Goal: Transaction & Acquisition: Purchase product/service

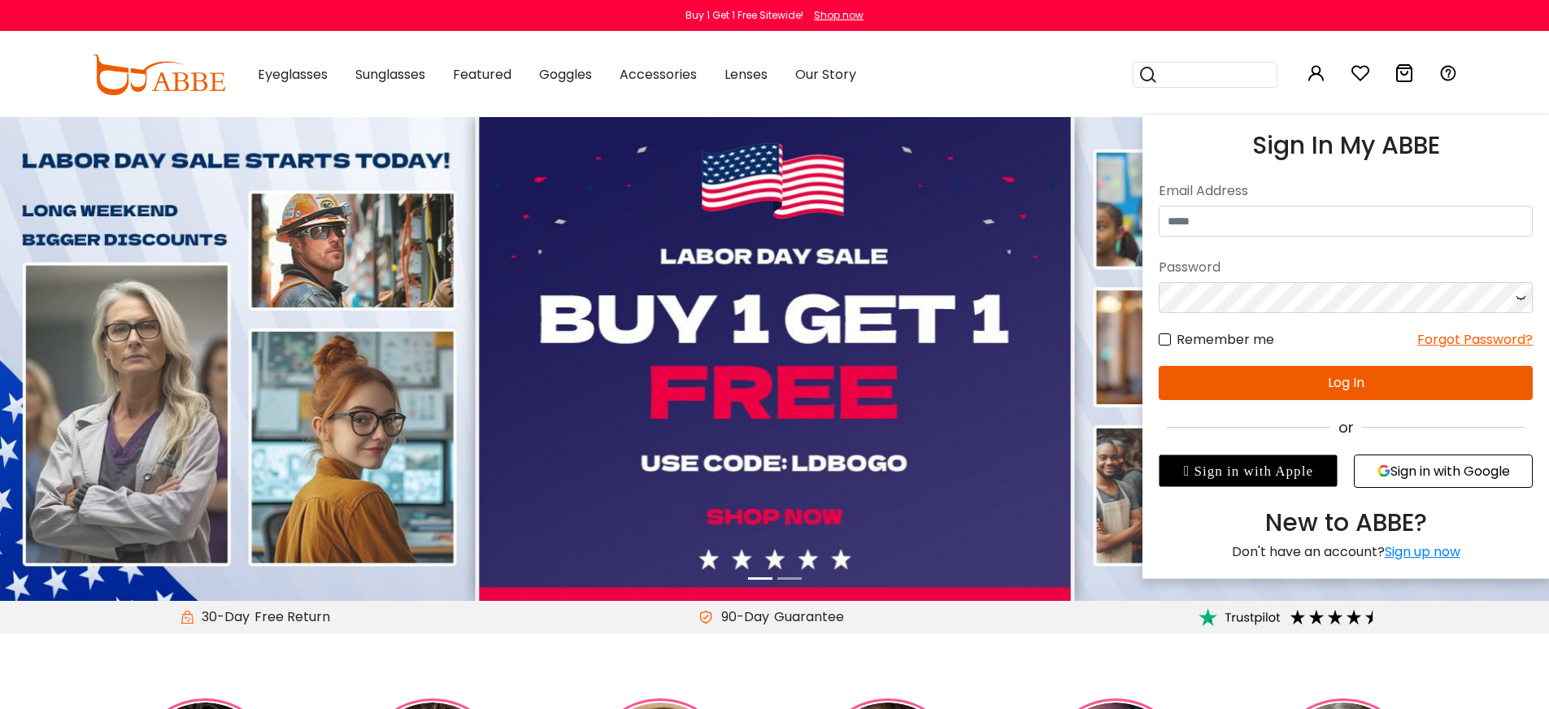
click at [1313, 74] on icon at bounding box center [1316, 73] width 20 height 20
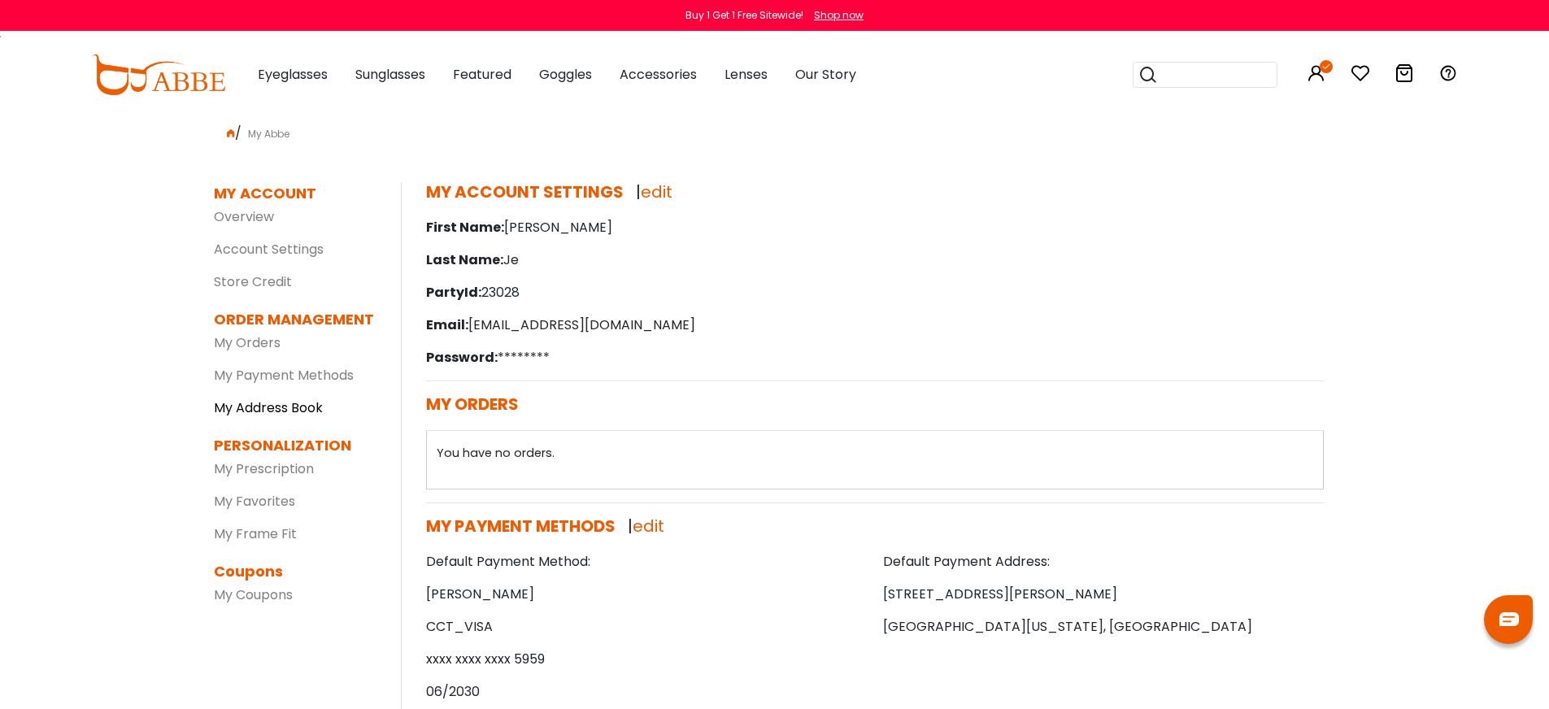
click at [279, 409] on link "My Address Book" at bounding box center [268, 407] width 109 height 19
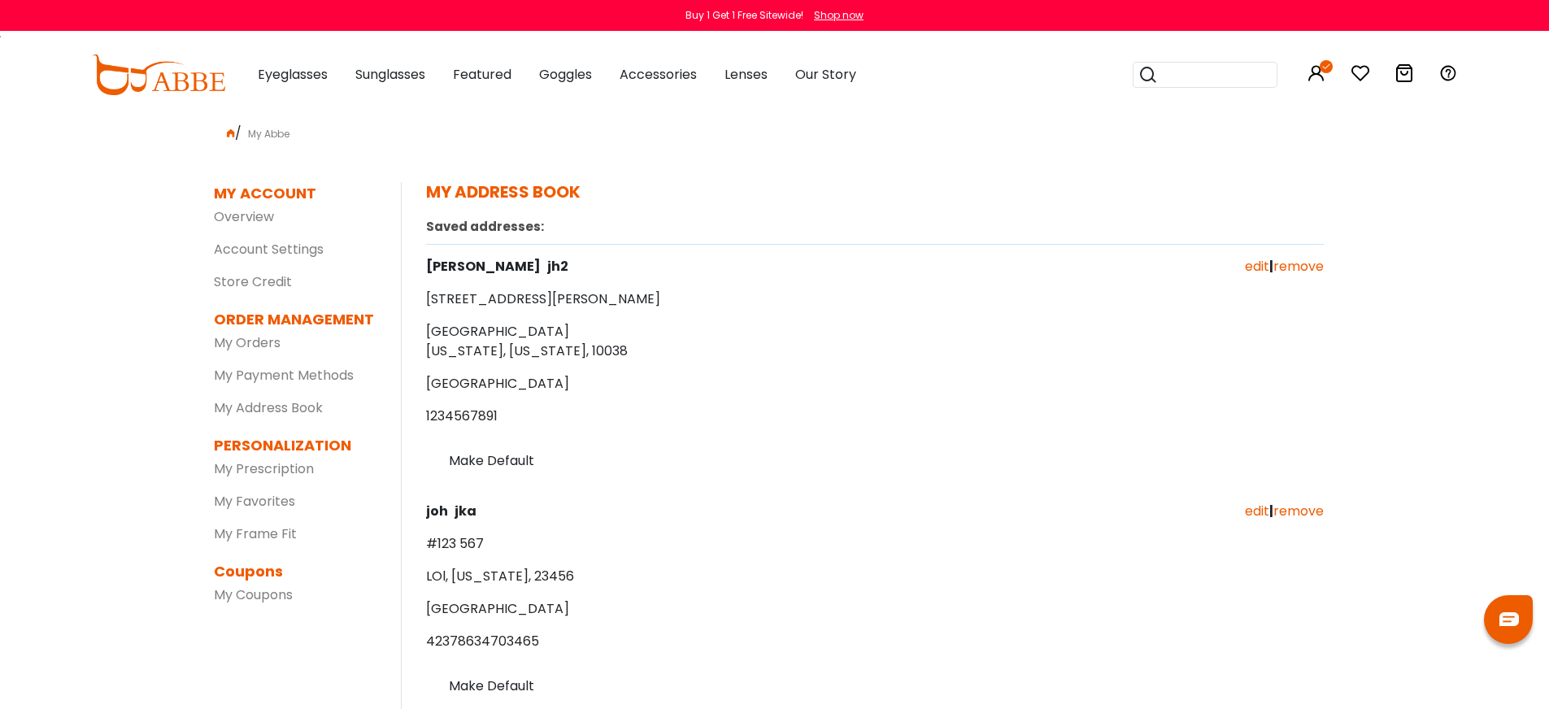
click at [482, 463] on label "Make Default" at bounding box center [491, 461] width 85 height 20
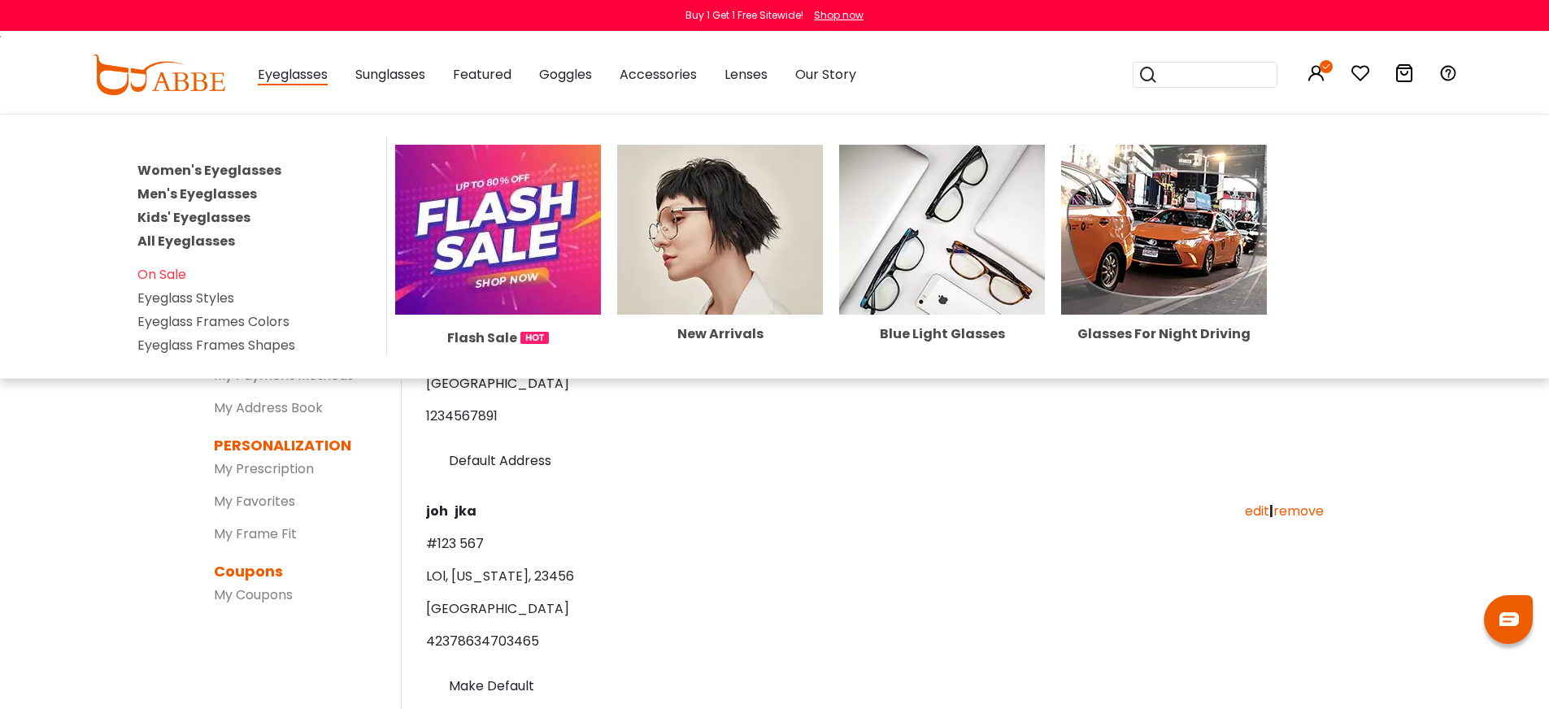
click at [264, 166] on link "Women's Eyeglasses" at bounding box center [209, 170] width 144 height 19
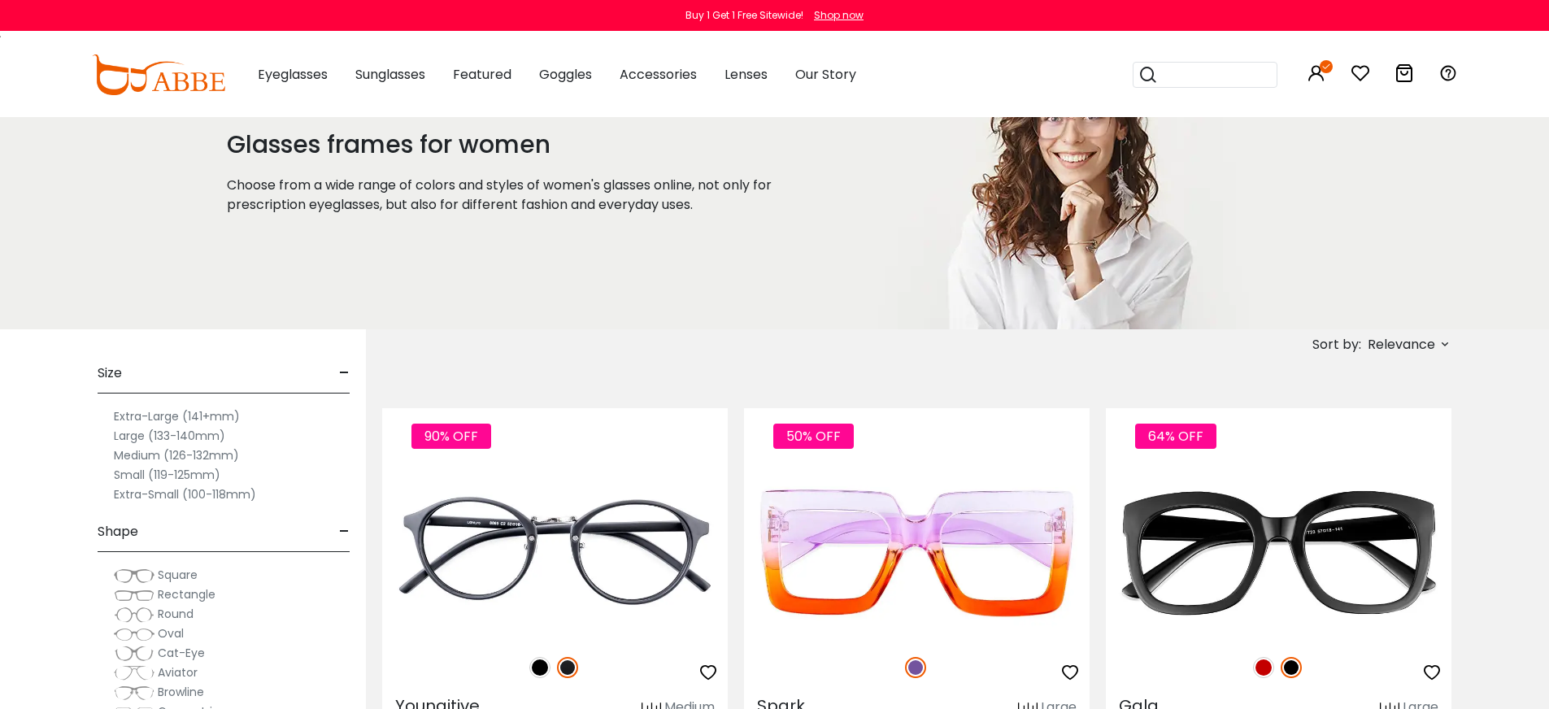
scroll to position [134, 0]
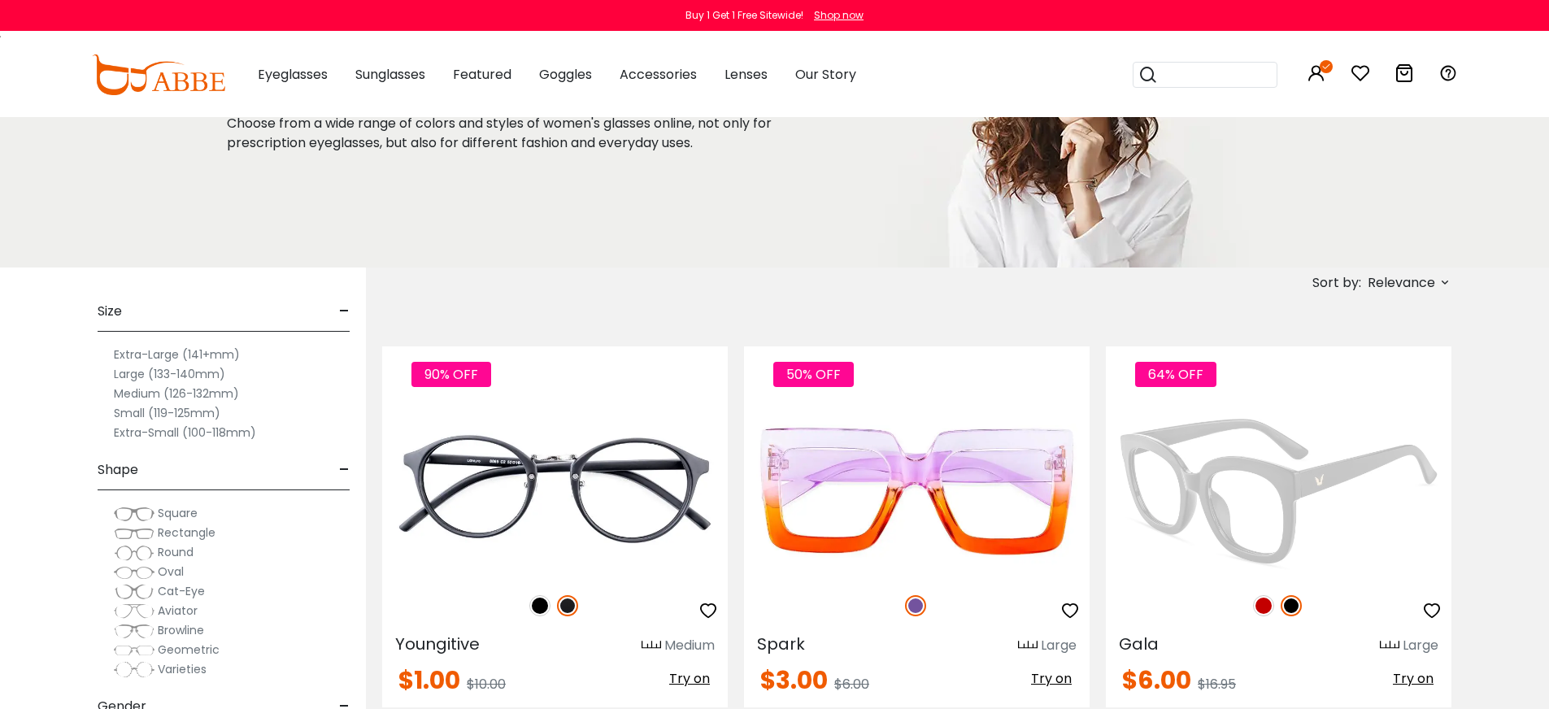
click at [1276, 473] on img at bounding box center [1279, 491] width 346 height 173
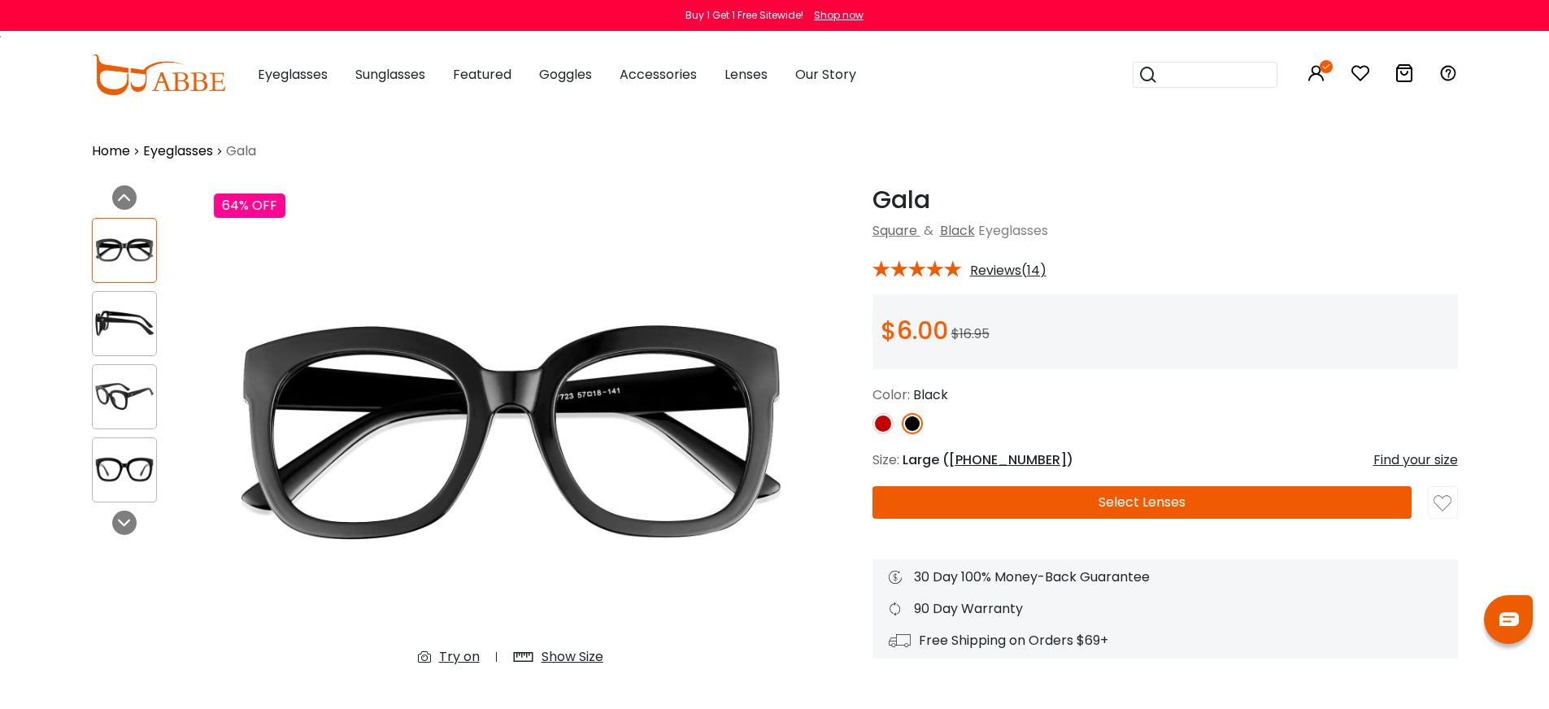
click at [1256, 512] on button "Select Lenses" at bounding box center [1141, 502] width 539 height 33
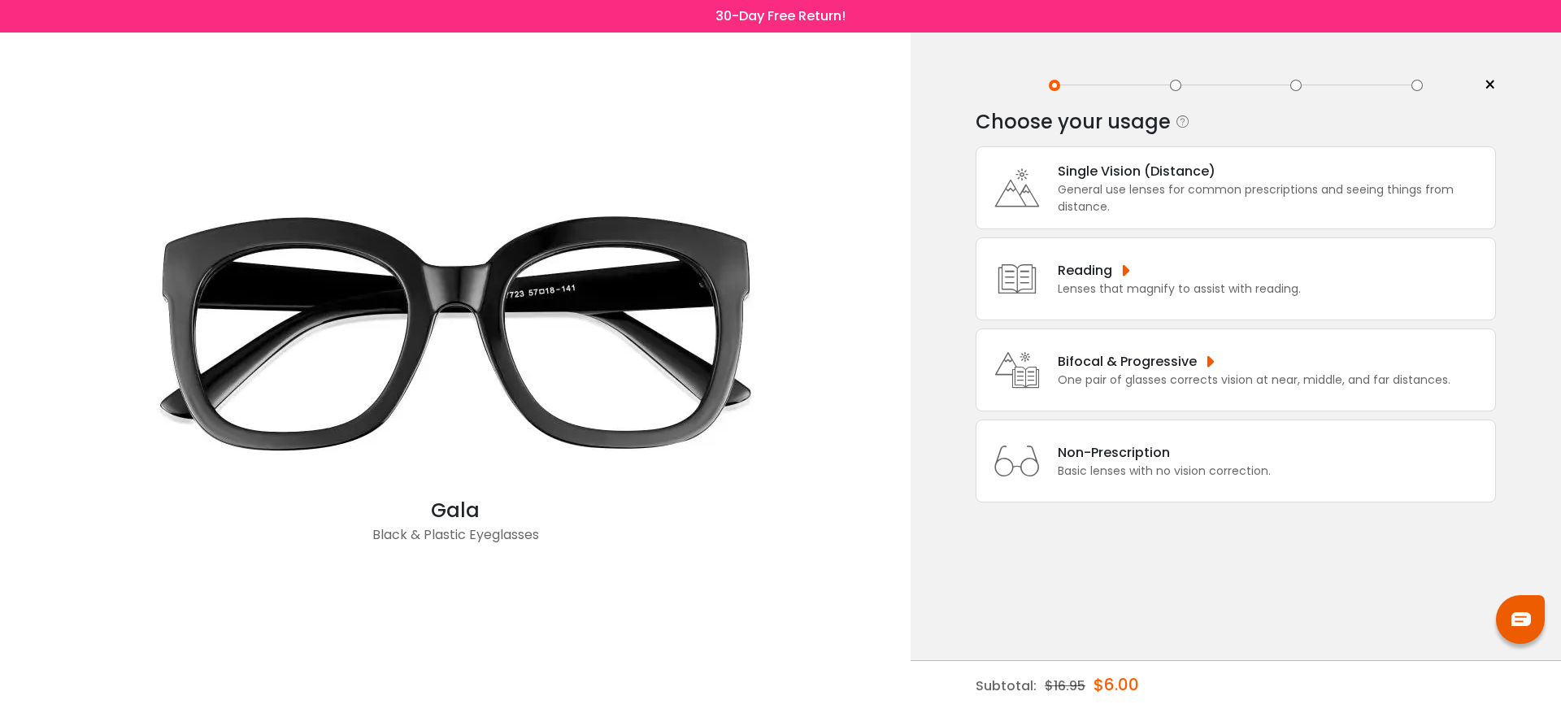
click at [1227, 480] on div "Basic lenses with no vision correction." at bounding box center [1164, 471] width 213 height 17
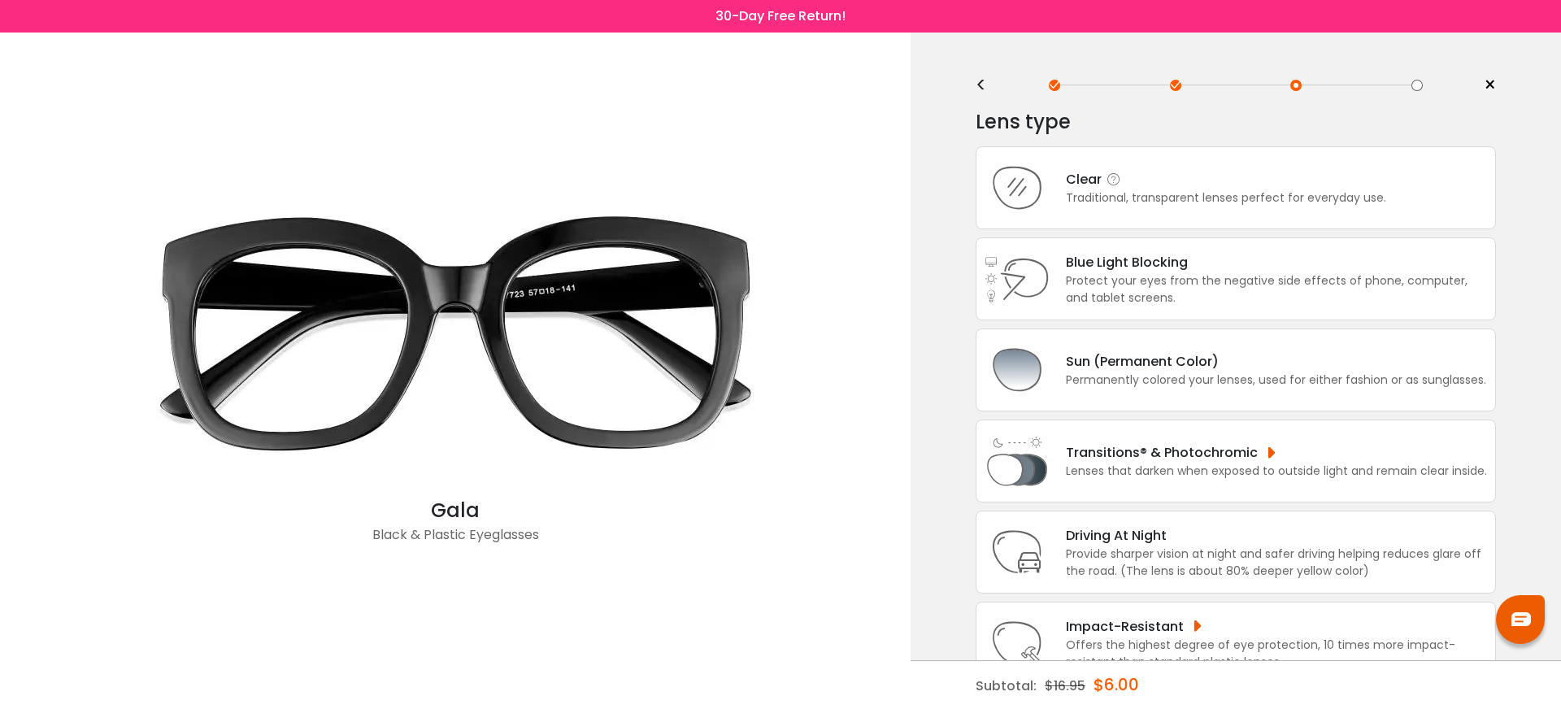
click at [1200, 206] on div "Traditional, transparent lenses perfect for everyday use." at bounding box center [1226, 197] width 320 height 17
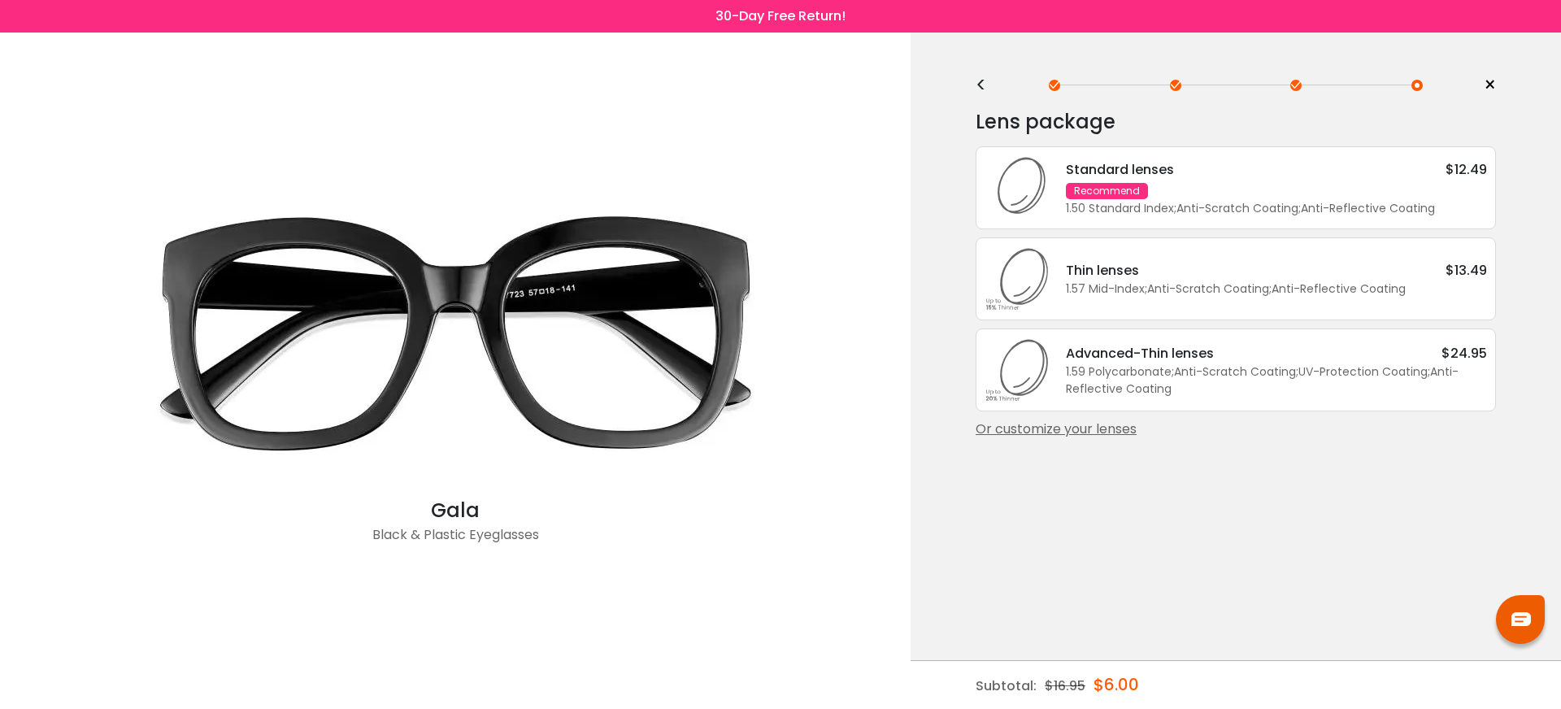
click at [1200, 206] on div "1.50 Standard Index ; Anti-Scratch Coating ; Anti-Reflective Coating ;" at bounding box center [1276, 208] width 421 height 17
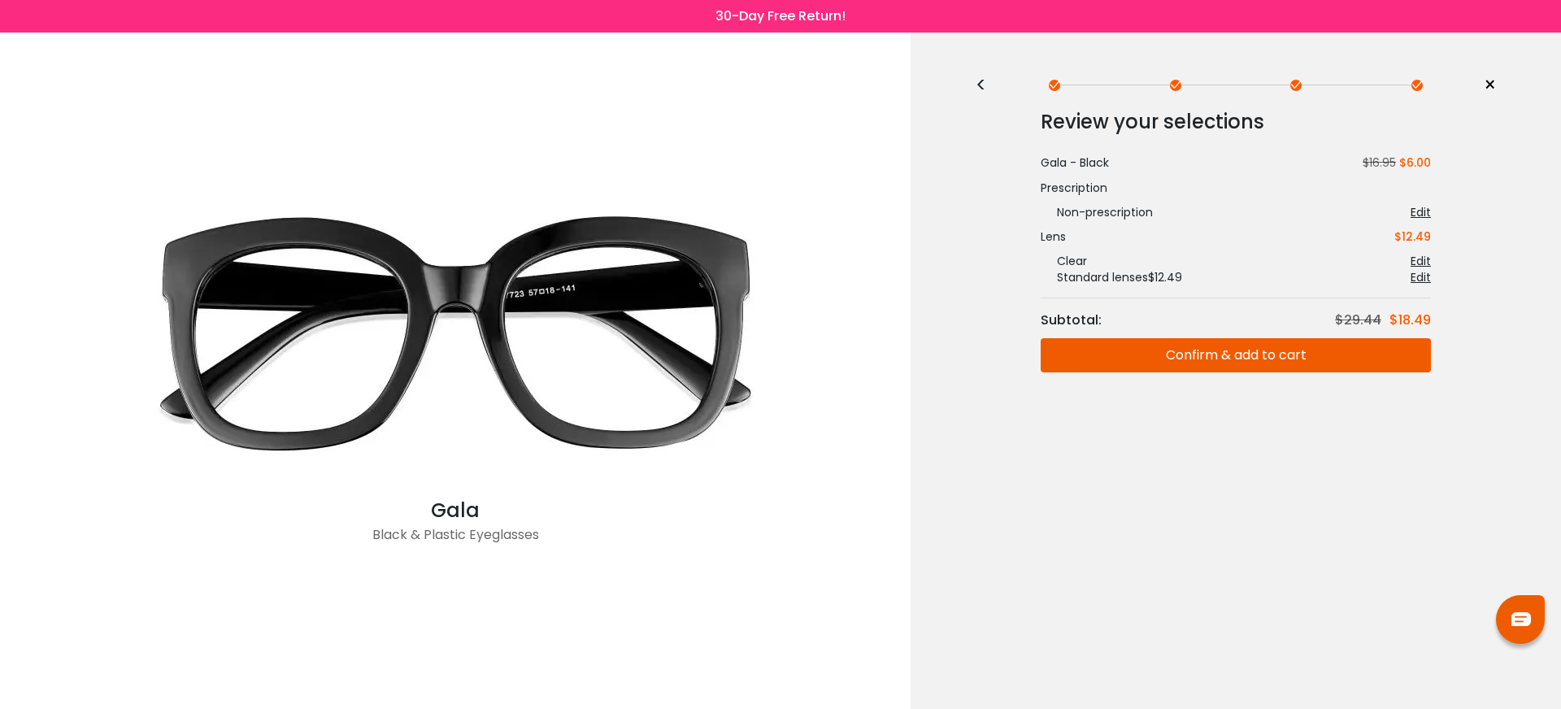
click at [1223, 367] on button "Confirm & add to cart" at bounding box center [1236, 355] width 390 height 34
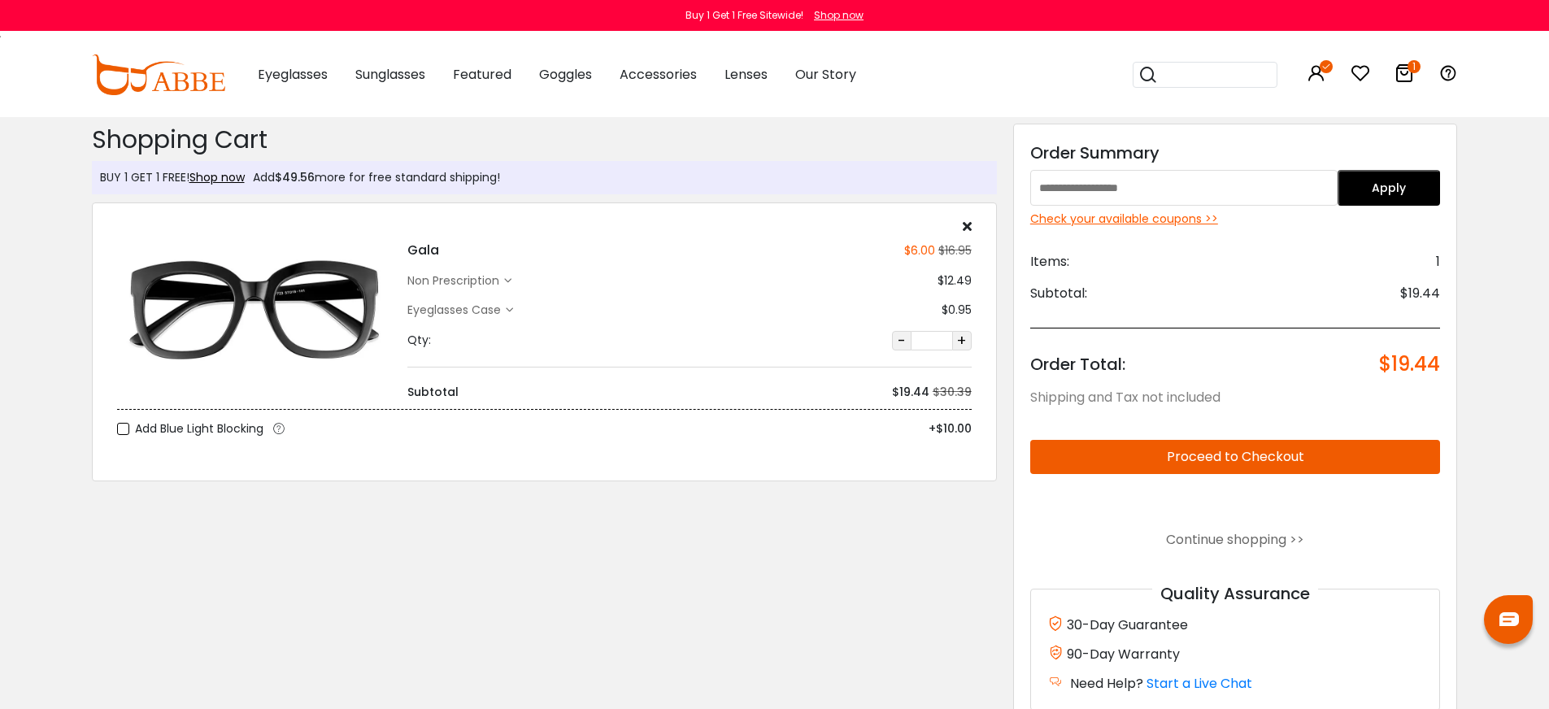
click at [1165, 450] on button "Proceed to Checkout" at bounding box center [1235, 457] width 411 height 34
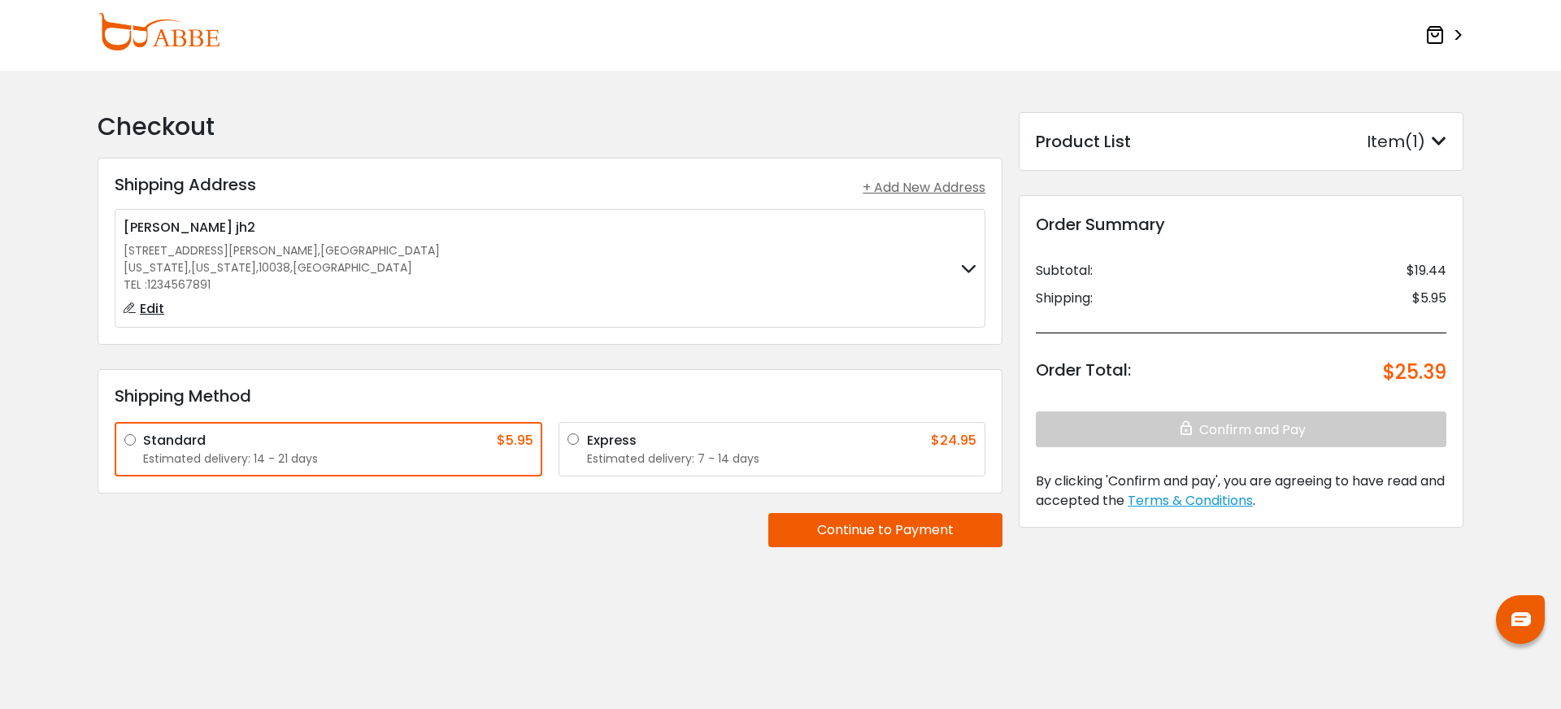
click at [937, 272] on label "[PERSON_NAME] jh2 [STREET_ADDRESS][PERSON_NAME] [US_STATE] , [US_STATE] , 10038…" at bounding box center [550, 268] width 853 height 101
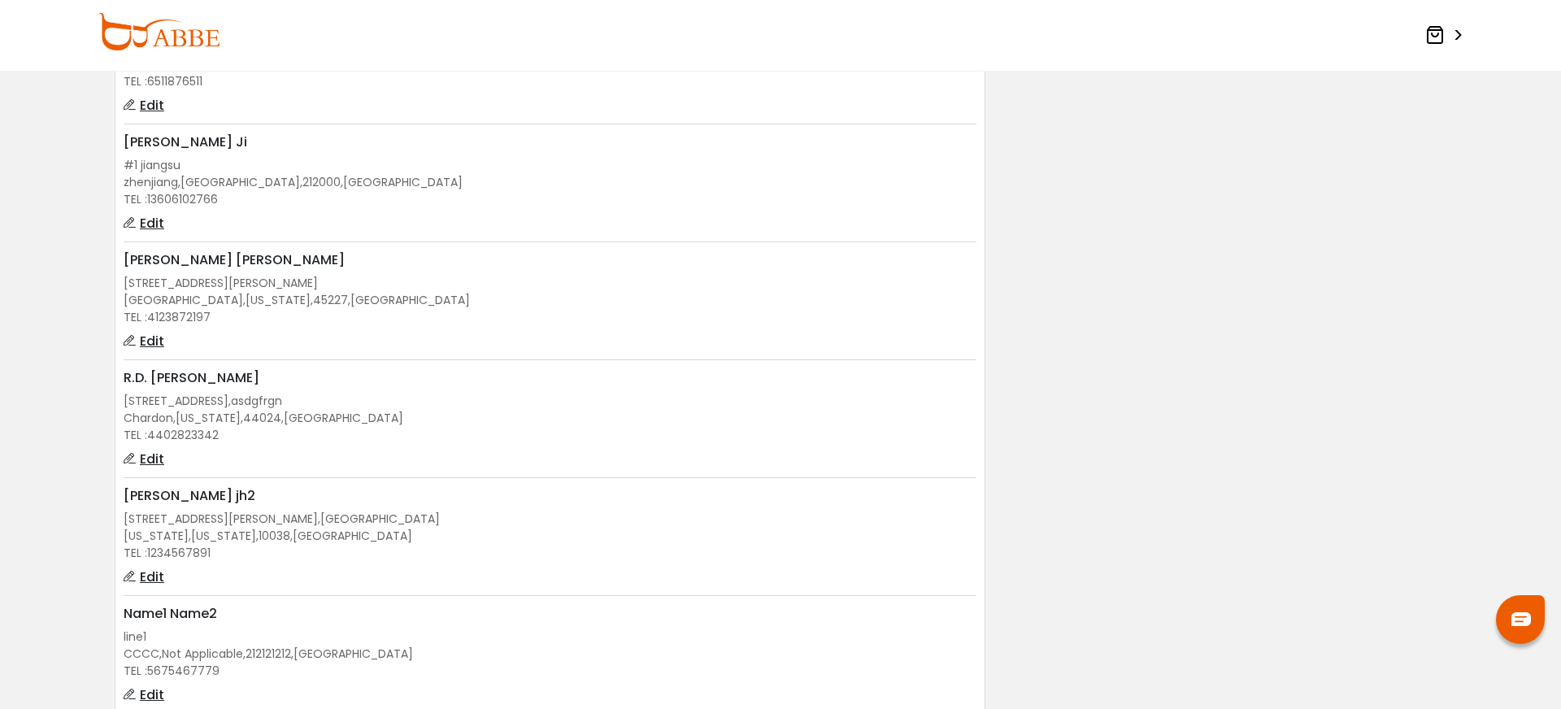
scroll to position [435, 0]
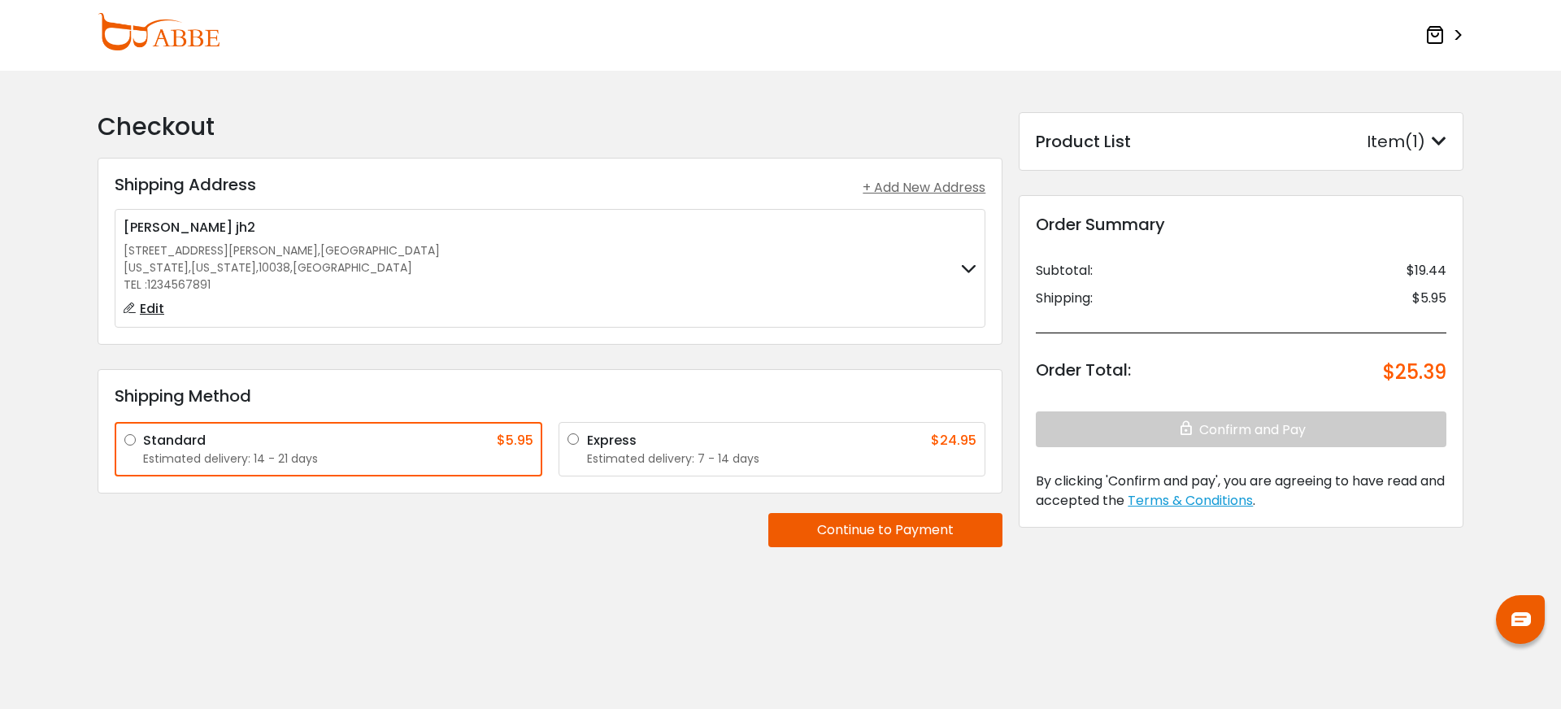
scroll to position [0, 0]
click at [322, 560] on div "Checkout Shipping Address Shipping Address + Add New Address Peng wang zhang jh…" at bounding box center [549, 339] width 921 height 454
click at [484, 586] on div "Checkout Shipping Address Shipping Address + Add New Address Peng wang zhang jh…" at bounding box center [780, 380] width 1382 height 536
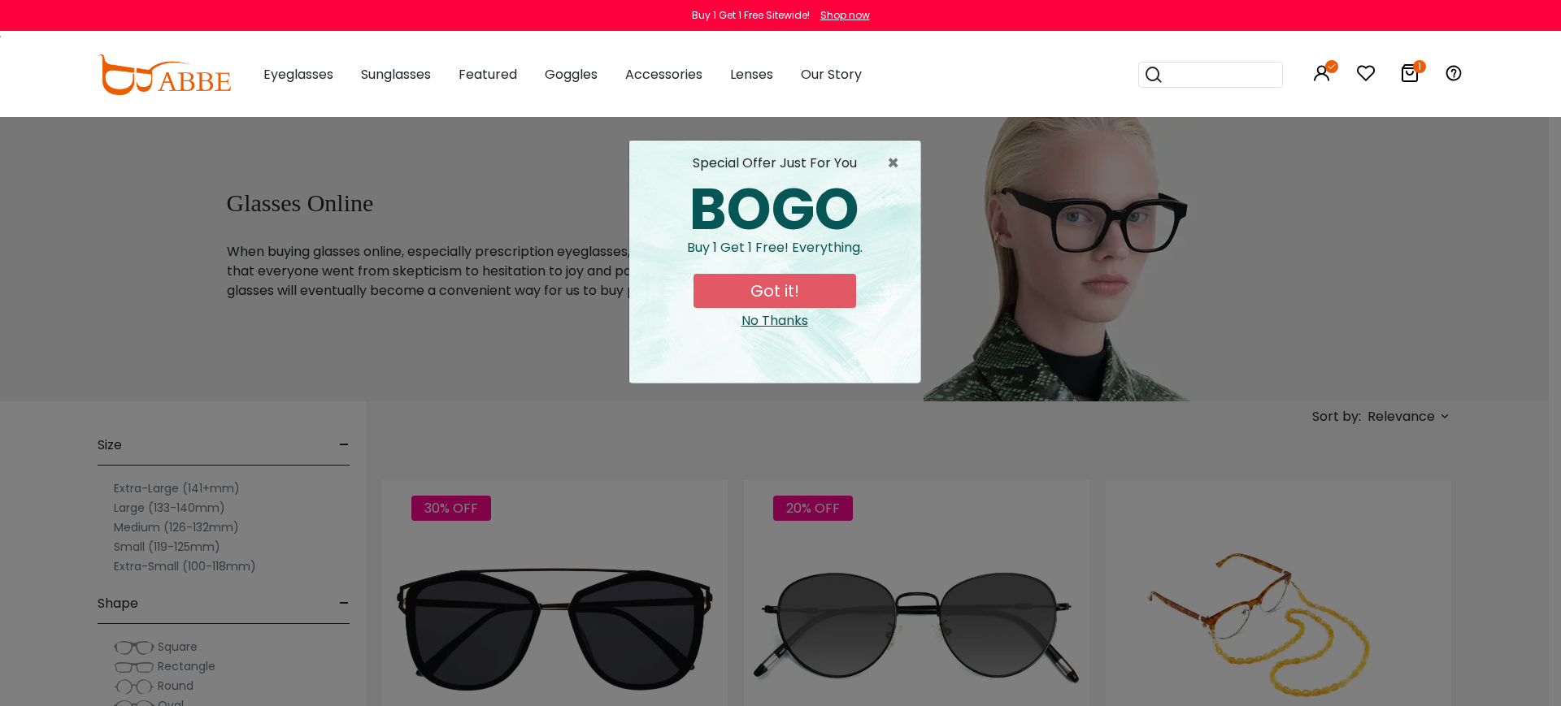
click at [783, 319] on div "No Thanks" at bounding box center [774, 321] width 265 height 20
